Goal: Transaction & Acquisition: Purchase product/service

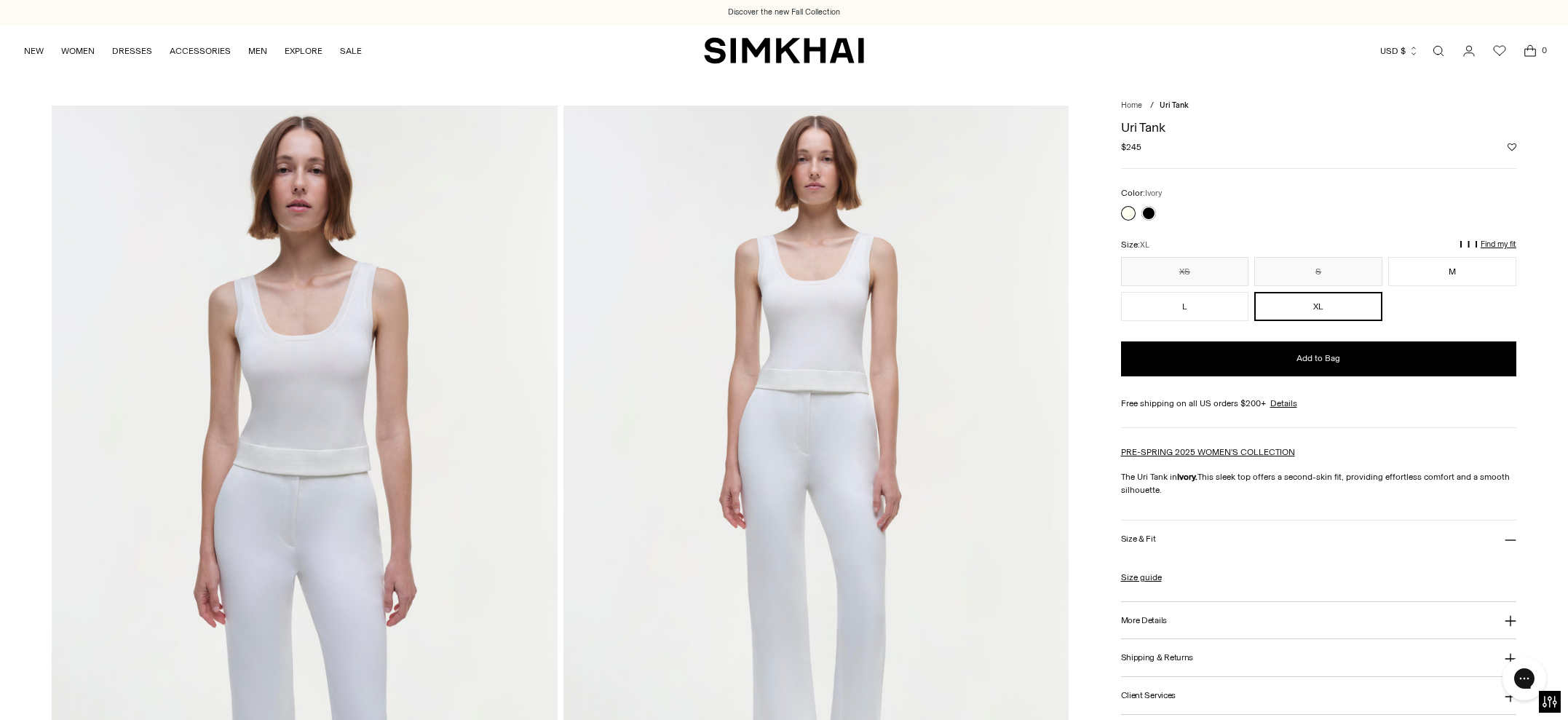
click at [309, 369] on img at bounding box center [304, 484] width 506 height 758
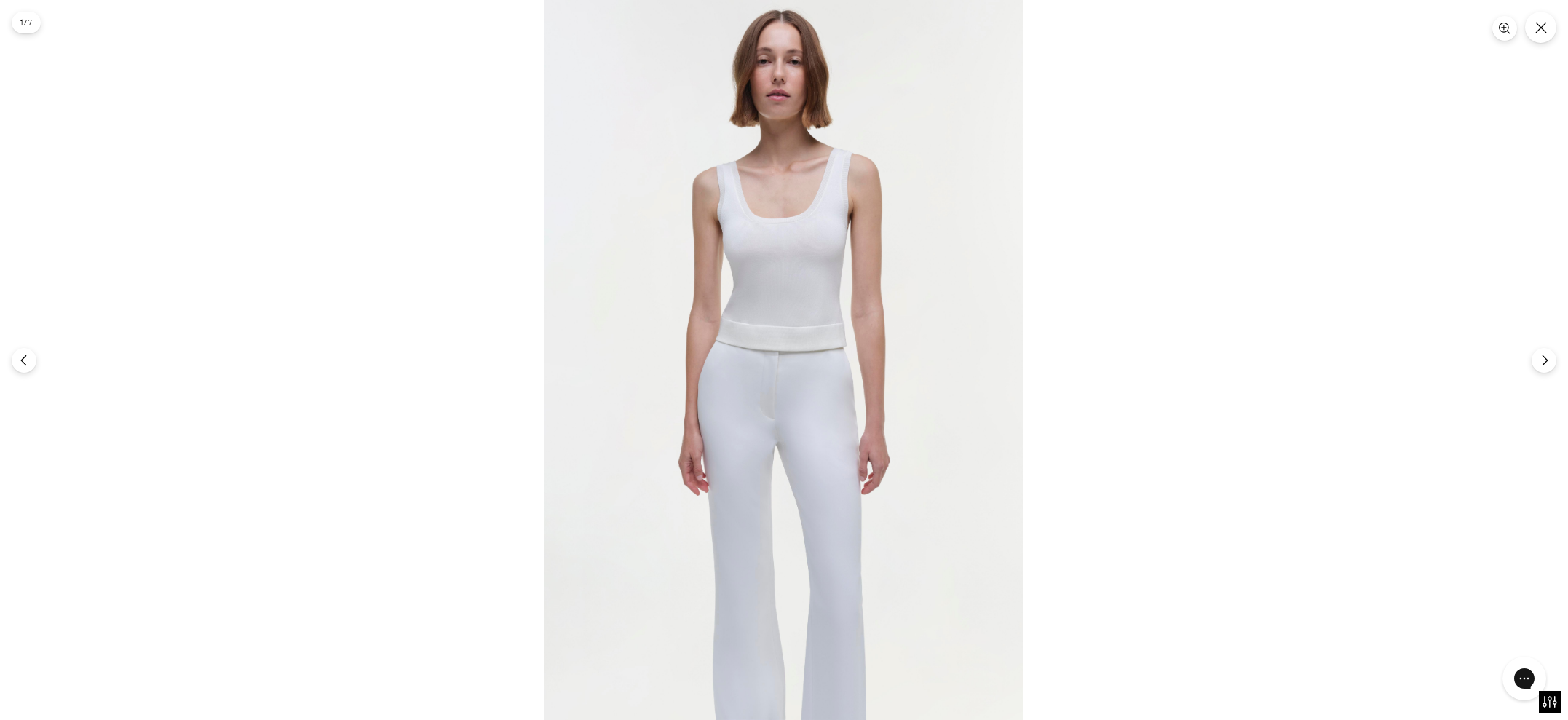
click at [789, 292] on img at bounding box center [783, 360] width 480 height 720
